Goal: Information Seeking & Learning: Learn about a topic

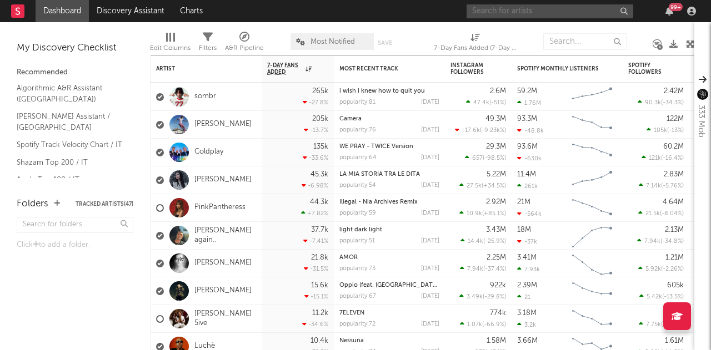
click at [574, 7] on input "text" at bounding box center [550, 11] width 167 height 14
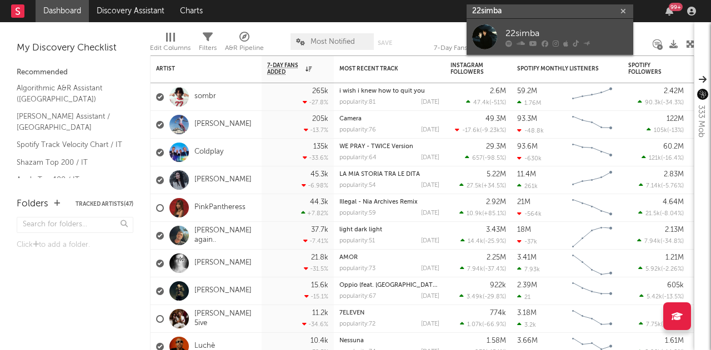
type input "22simba"
click at [506, 33] on div "22simba" at bounding box center [566, 33] width 122 height 13
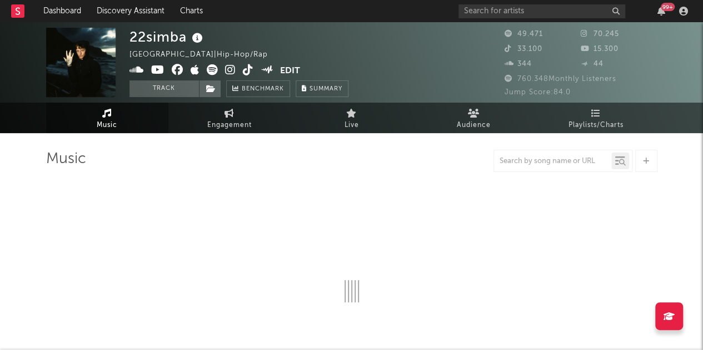
select select "6m"
